Goal: Transaction & Acquisition: Purchase product/service

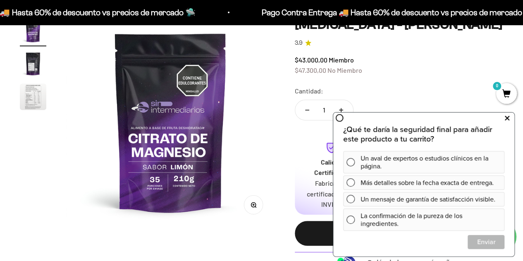
click at [507, 115] on icon at bounding box center [507, 118] width 5 height 11
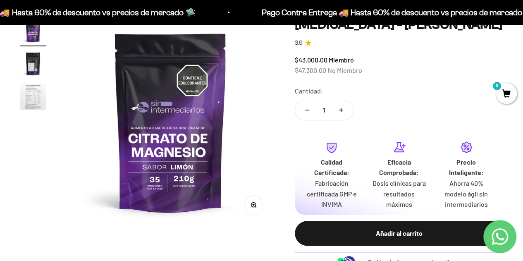
click at [32, 96] on img "Ir al artículo 3" at bounding box center [33, 97] width 26 height 26
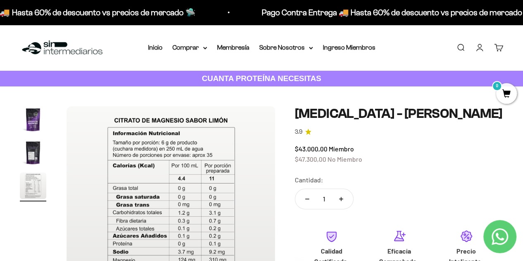
click at [32, 123] on img "Ir al artículo 1" at bounding box center [33, 119] width 26 height 26
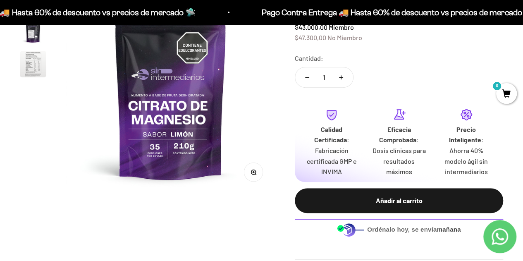
scroll to position [122, 0]
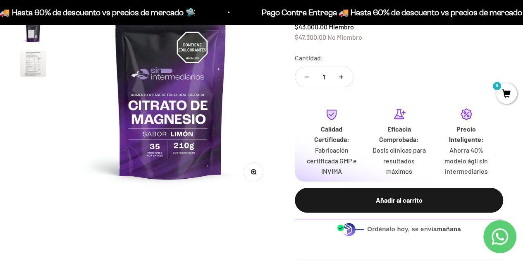
click at [228, 139] on img at bounding box center [170, 88] width 209 height 209
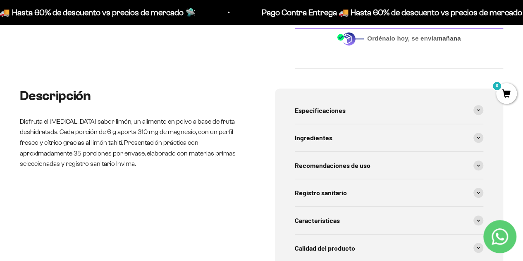
scroll to position [314, 0]
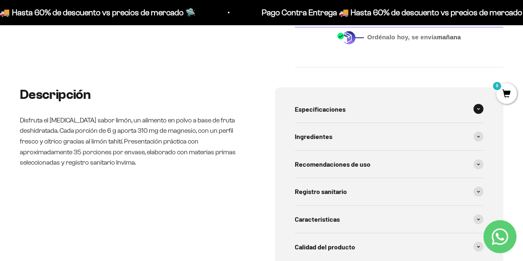
click at [340, 110] on span "Especificaciones" at bounding box center [320, 109] width 51 height 11
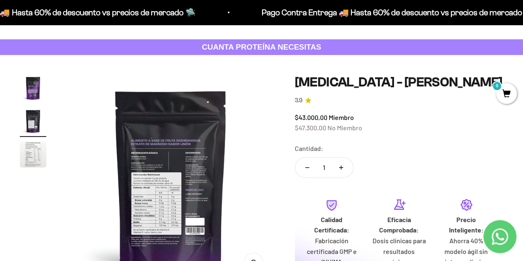
scroll to position [0, 0]
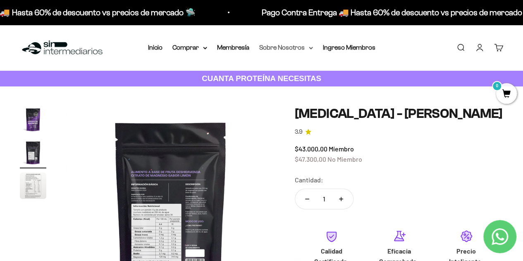
click at [300, 49] on summary "Sobre Nosotros" at bounding box center [286, 47] width 54 height 11
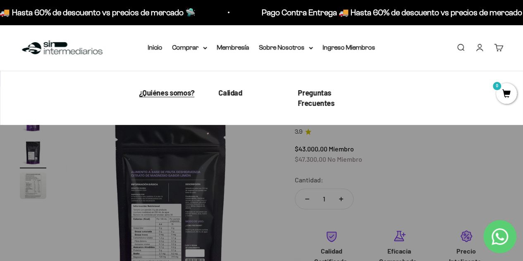
click at [175, 92] on span "¿Quiénes somos?" at bounding box center [166, 92] width 55 height 9
